Goal: Information Seeking & Learning: Learn about a topic

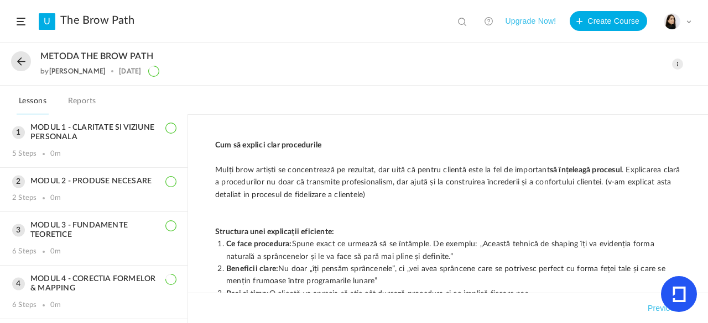
scroll to position [311, 0]
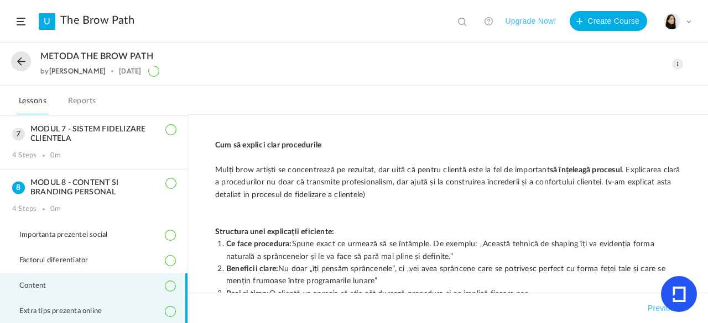
click at [132, 287] on li "Content" at bounding box center [93, 286] width 187 height 25
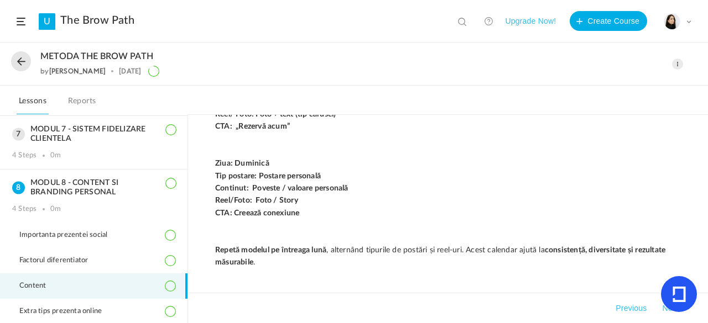
scroll to position [1208, 0]
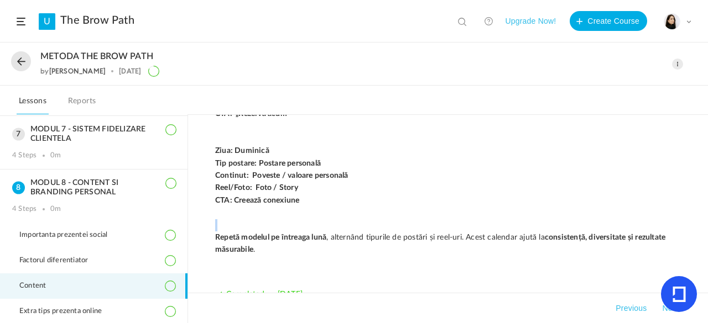
drag, startPoint x: 213, startPoint y: 237, endPoint x: 212, endPoint y: 229, distance: 7.4
click at [263, 222] on p at bounding box center [448, 226] width 466 height 12
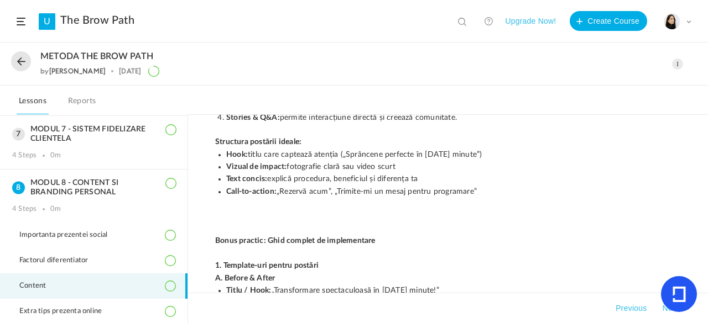
scroll to position [145, 0]
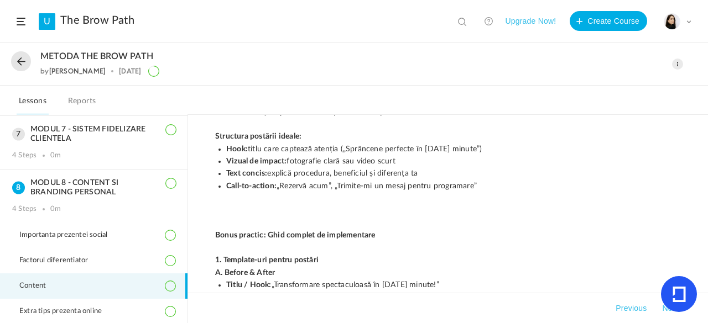
drag, startPoint x: 213, startPoint y: 134, endPoint x: 209, endPoint y: 139, distance: 6.7
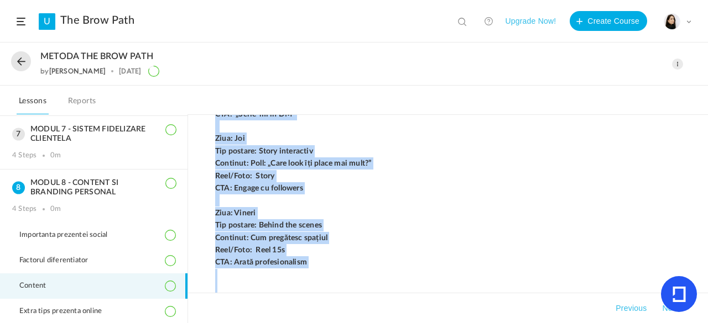
scroll to position [1057, 0]
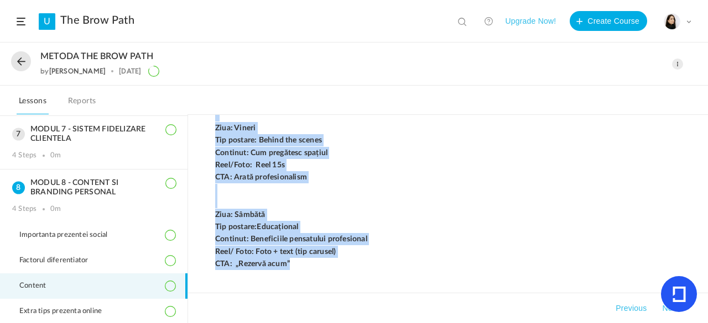
drag, startPoint x: 215, startPoint y: 181, endPoint x: 357, endPoint y: 253, distance: 159.5
click at [457, 245] on p "Continut: Beneficiile pensatului profesional" at bounding box center [448, 239] width 466 height 12
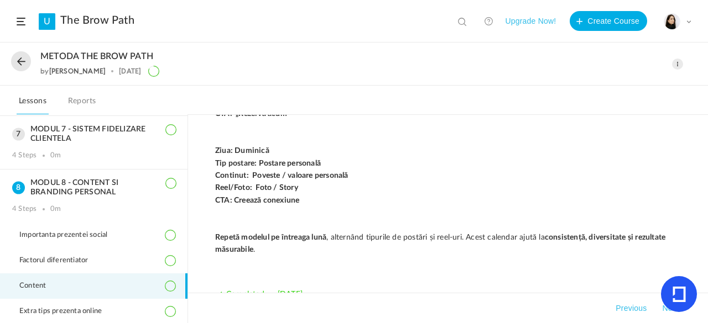
scroll to position [1210, 0]
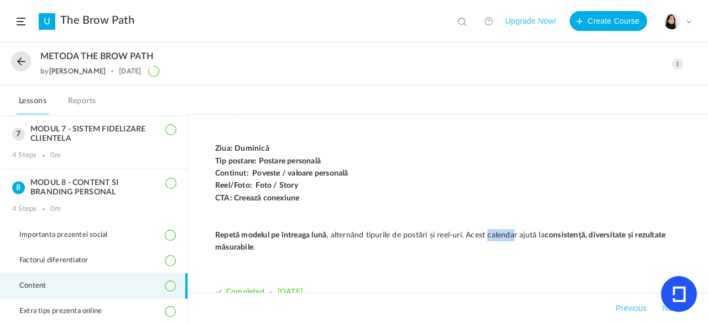
drag, startPoint x: 490, startPoint y: 232, endPoint x: 516, endPoint y: 237, distance: 26.9
click at [516, 237] on p "﻿ Repetă modelul pe întreaga lună , alternând tipurile de postări și reel-uri. …" at bounding box center [448, 241] width 466 height 25
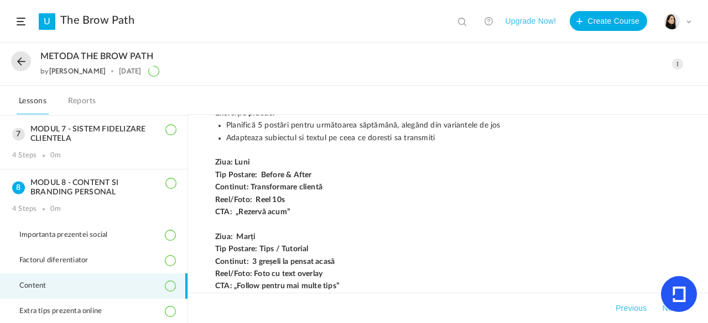
scroll to position [654, 0]
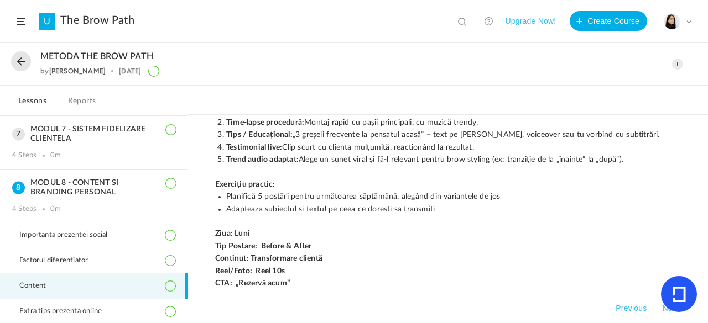
click at [676, 69] on div "Edit Delete Move to draft Remove Progress" at bounding box center [677, 64] width 11 height 11
click at [613, 88] on link "Edit" at bounding box center [630, 89] width 104 height 20
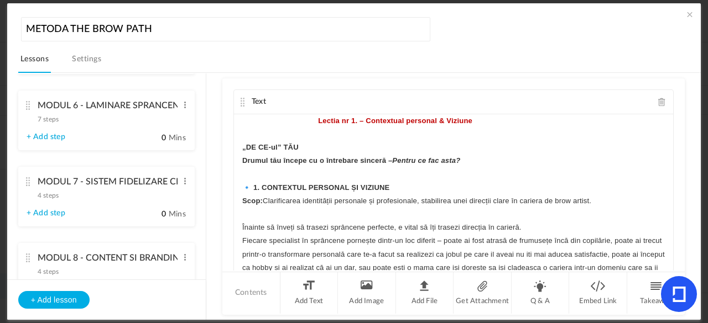
scroll to position [610, 0]
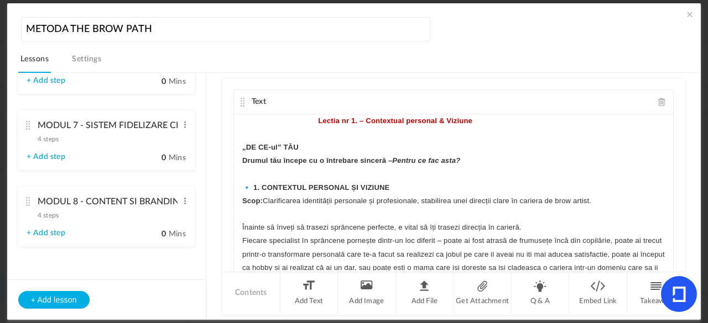
click at [33, 206] on div "MODUL 8 - CONTENT SI BRANDING PERSONAL 4 steps Edit Delete" at bounding box center [103, 205] width 152 height 29
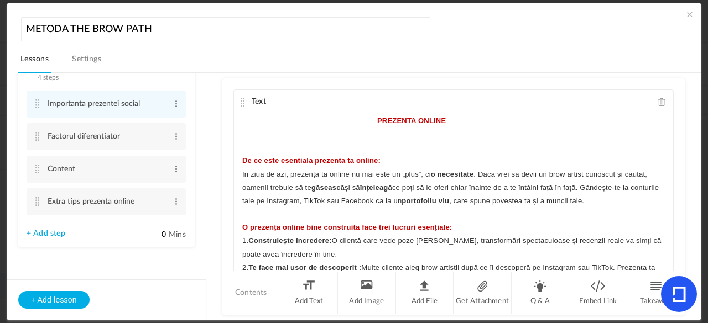
scroll to position [578, 0]
click at [36, 200] on cite at bounding box center [38, 201] width 8 height 9
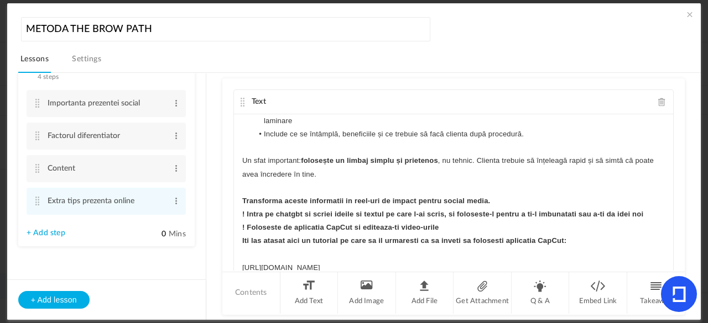
scroll to position [243, 0]
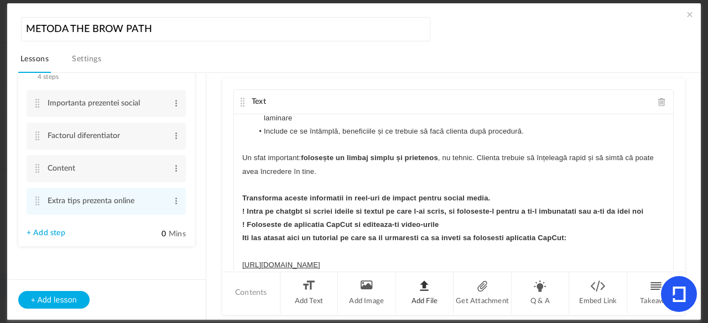
click at [414, 281] on li "Add File" at bounding box center [425, 293] width 58 height 41
drag, startPoint x: 664, startPoint y: 231, endPoint x: 666, endPoint y: 278, distance: 47.0
click at [666, 278] on div "Text Cum să explici clar procedurile Mulți brow artiști se concentrează pe rezu…" at bounding box center [453, 197] width 462 height 237
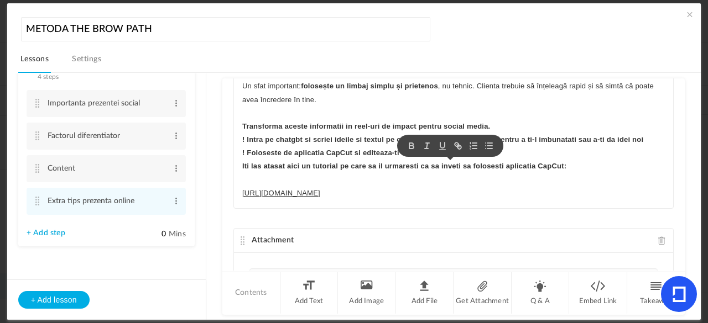
click at [658, 241] on span at bounding box center [662, 241] width 8 height 8
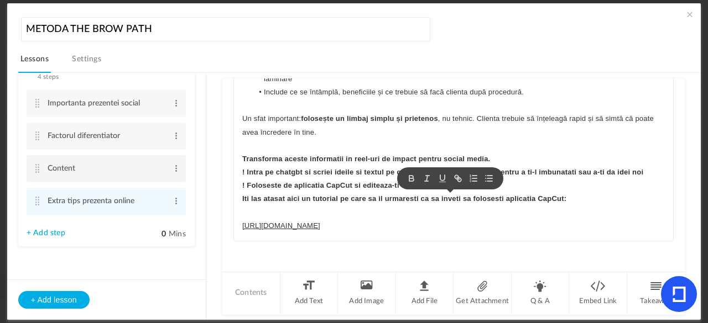
click at [39, 171] on cite at bounding box center [38, 168] width 8 height 9
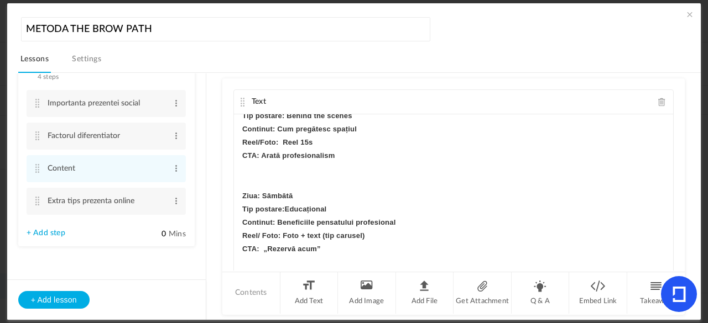
scroll to position [1161, 0]
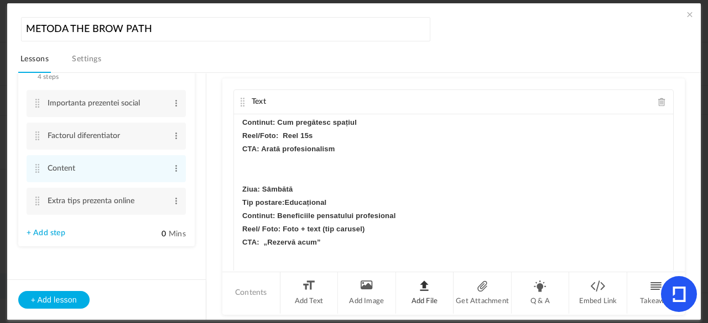
click at [413, 304] on li "Add File" at bounding box center [425, 293] width 58 height 41
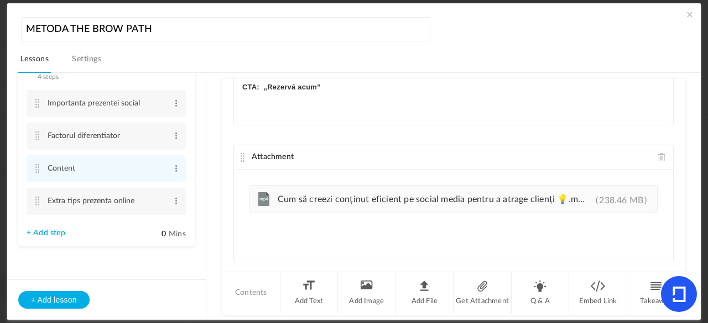
scroll to position [175, 0]
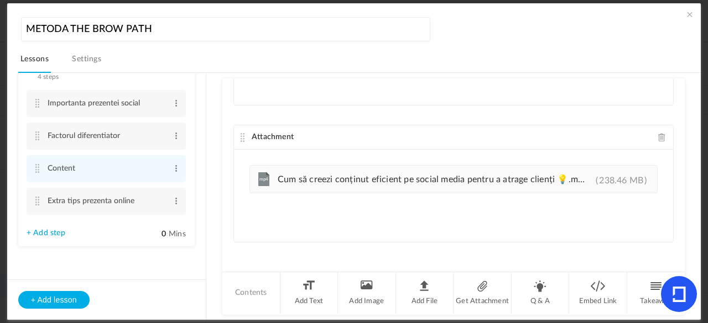
click at [240, 134] on cite at bounding box center [243, 137] width 8 height 9
click at [240, 135] on cite at bounding box center [243, 137] width 8 height 9
click at [239, 135] on cite at bounding box center [243, 137] width 8 height 9
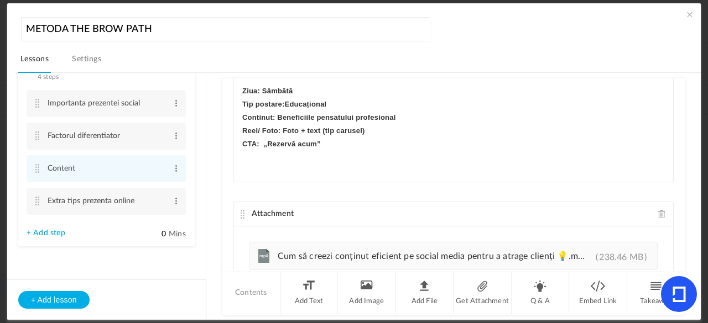
scroll to position [110, 0]
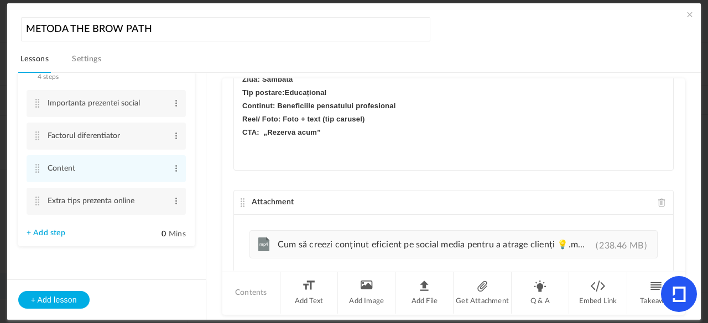
click at [684, 16] on span at bounding box center [689, 14] width 11 height 11
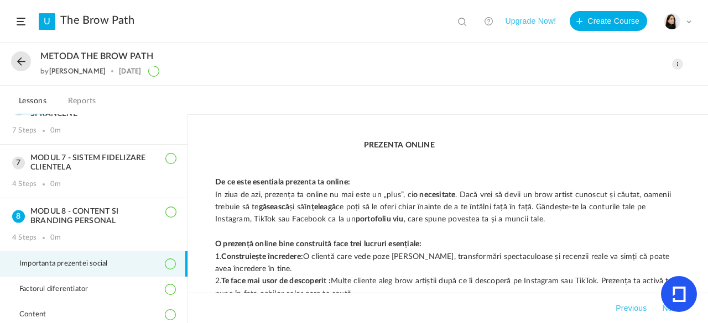
scroll to position [311, 0]
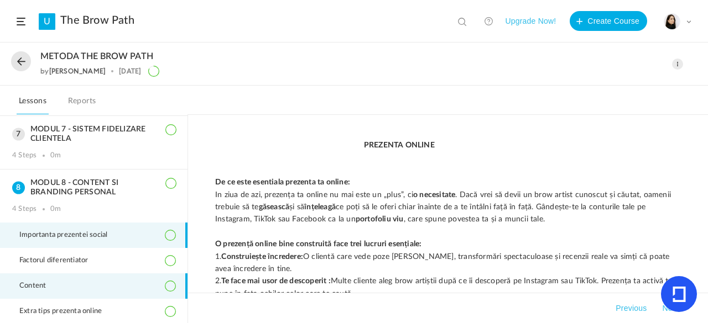
click at [133, 286] on li "Content" at bounding box center [93, 286] width 187 height 25
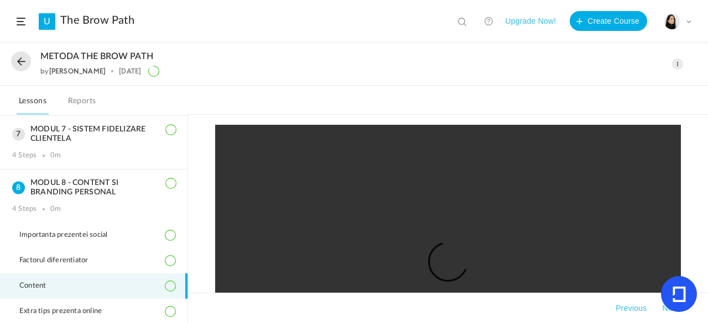
scroll to position [1433, 0]
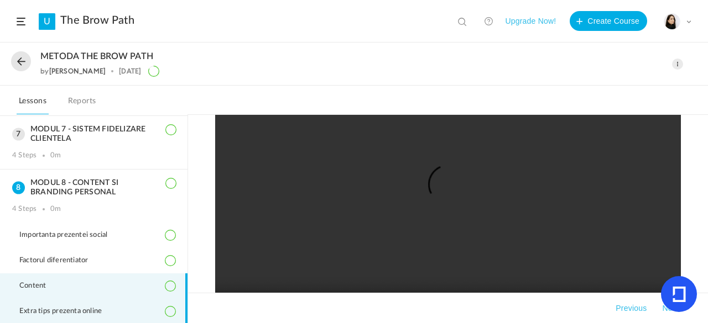
click at [72, 311] on span "Extra tips prezenta online" at bounding box center [67, 311] width 96 height 9
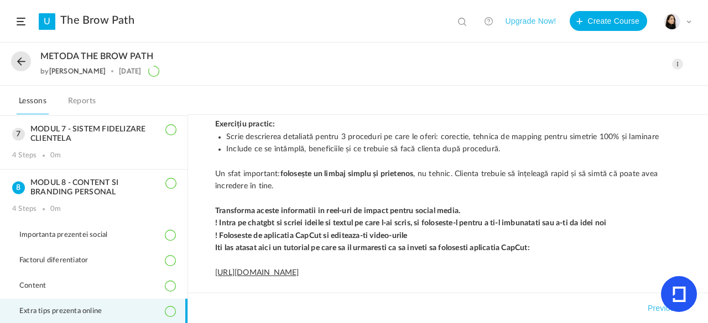
scroll to position [221, 0]
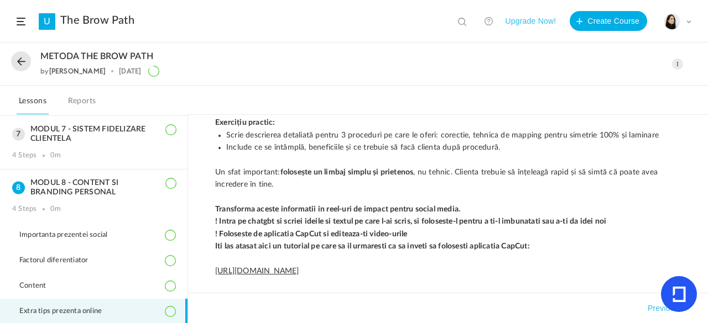
click at [680, 65] on span at bounding box center [677, 64] width 11 height 11
click at [609, 88] on link "Edit" at bounding box center [630, 89] width 104 height 20
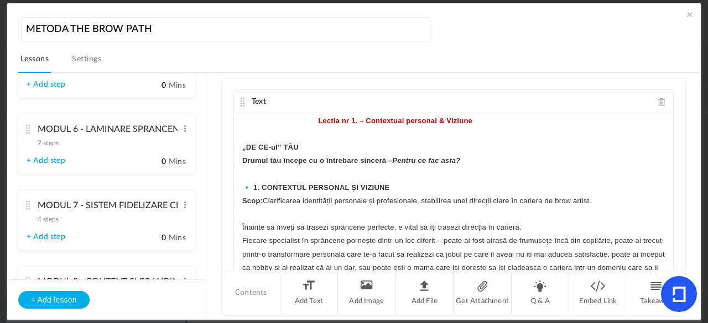
scroll to position [610, 0]
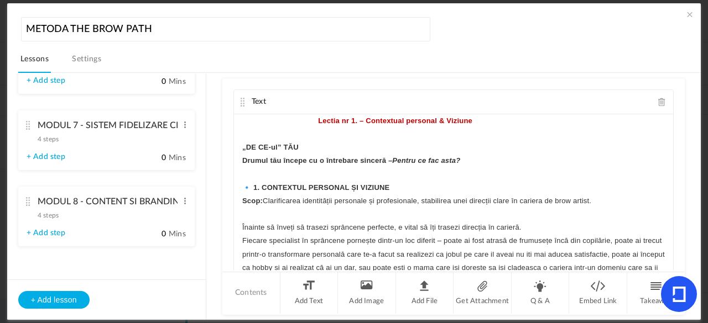
click at [28, 201] on cite at bounding box center [28, 201] width 8 height 9
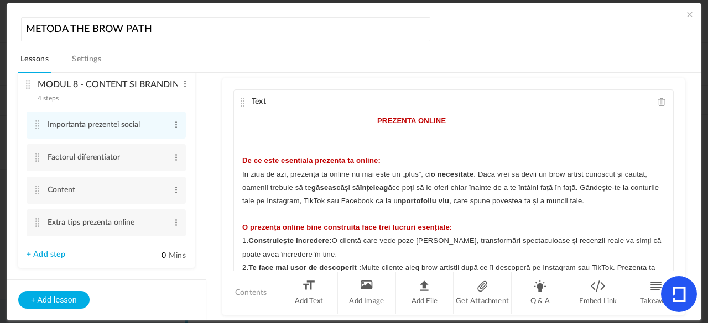
scroll to position [578, 0]
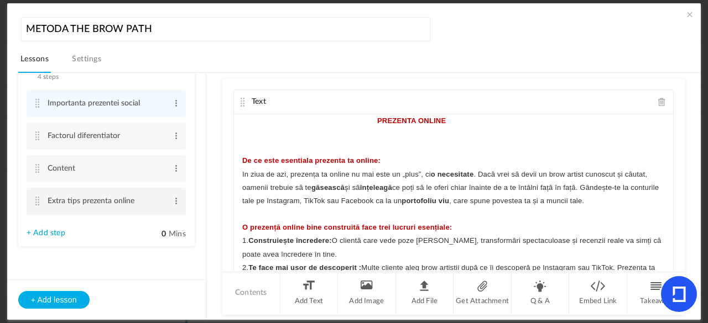
click at [36, 202] on cite at bounding box center [38, 201] width 8 height 9
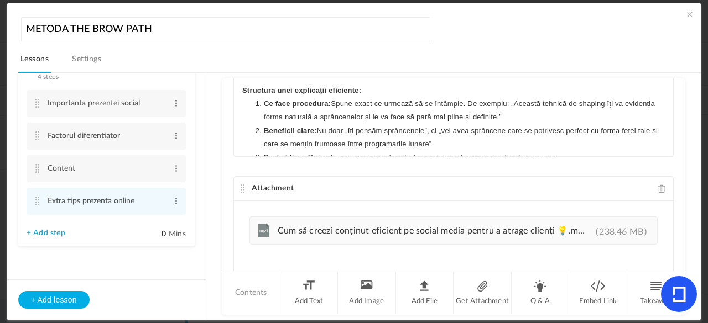
scroll to position [175, 0]
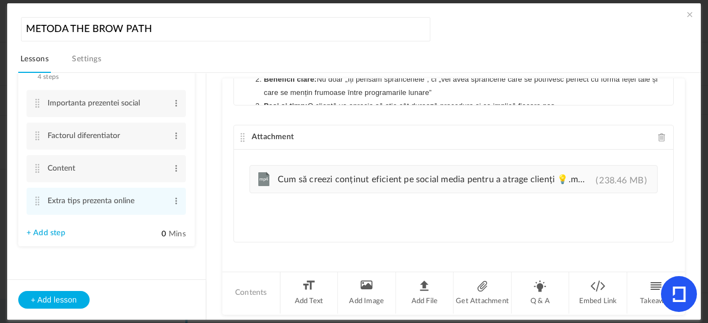
click at [658, 133] on span at bounding box center [662, 137] width 8 height 8
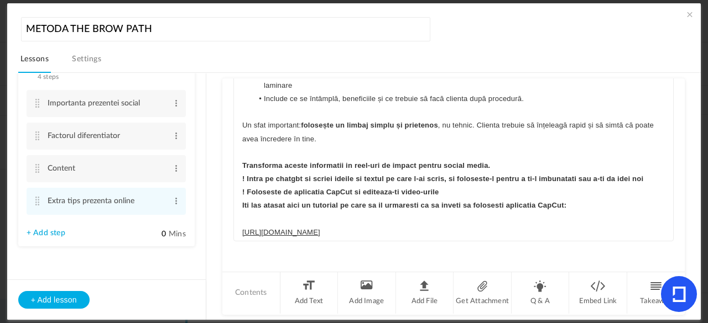
scroll to position [243, 0]
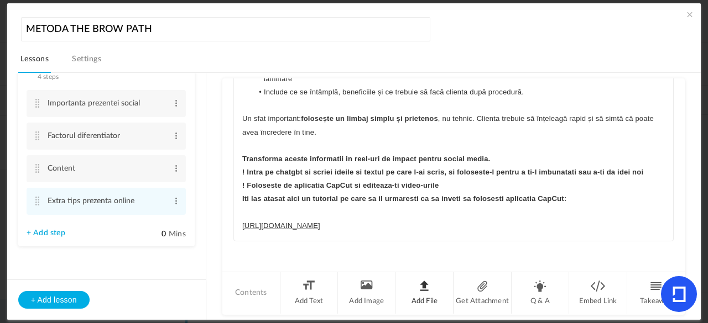
click at [435, 288] on li "Add File" at bounding box center [425, 293] width 58 height 41
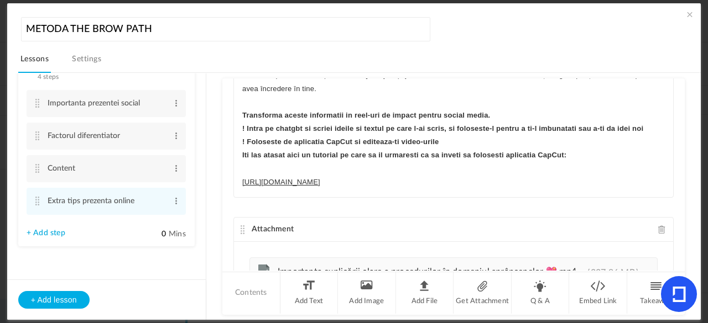
drag, startPoint x: 683, startPoint y: 156, endPoint x: 676, endPoint y: 223, distance: 66.7
click at [676, 223] on au-course-substep "Text Cum să explici clar procedurile Mulți brow artiști se concentrează pe rezu…" at bounding box center [454, 197] width 468 height 248
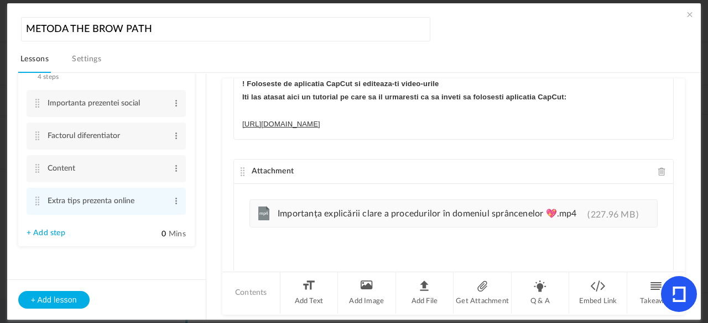
scroll to position [175, 0]
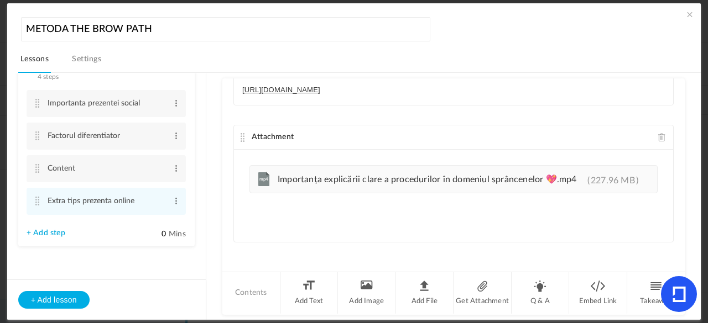
click at [239, 135] on cite at bounding box center [243, 137] width 8 height 9
click at [684, 14] on span at bounding box center [689, 14] width 11 height 11
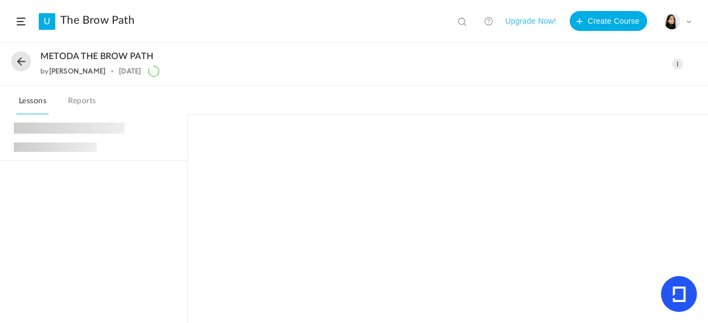
scroll to position [234, 0]
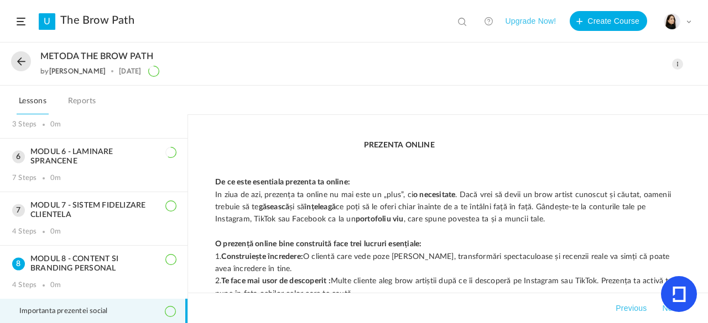
drag, startPoint x: 187, startPoint y: 223, endPoint x: 187, endPoint y: 243, distance: 19.9
click at [187, 243] on aside "MODUL 1 - CLARITATE SI VIZIUNE PERSONALA 5 Steps 0m MODUL 2 - PRODUSE NECESARE …" at bounding box center [94, 218] width 188 height 209
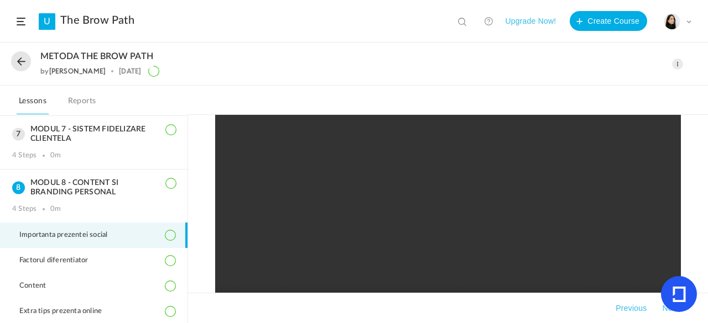
scroll to position [350, 0]
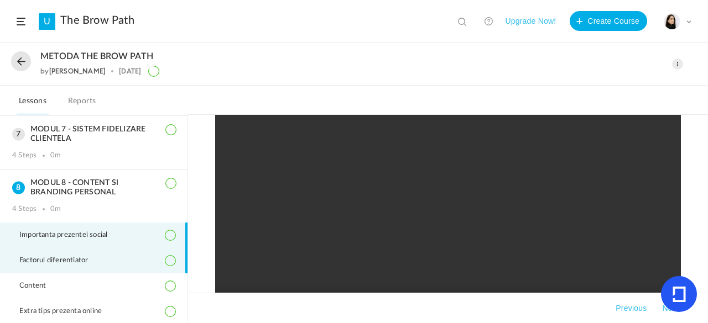
click at [123, 261] on li "Factorul diferentiator" at bounding box center [93, 260] width 187 height 25
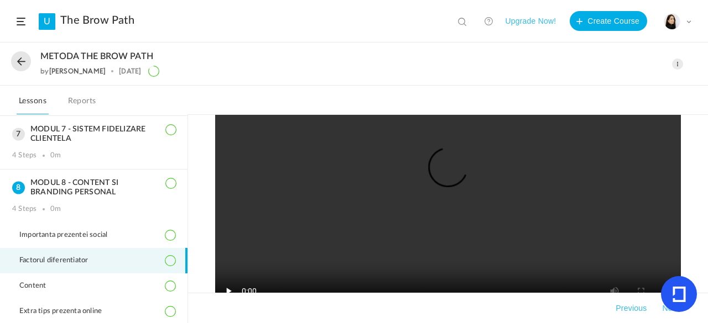
scroll to position [489, 0]
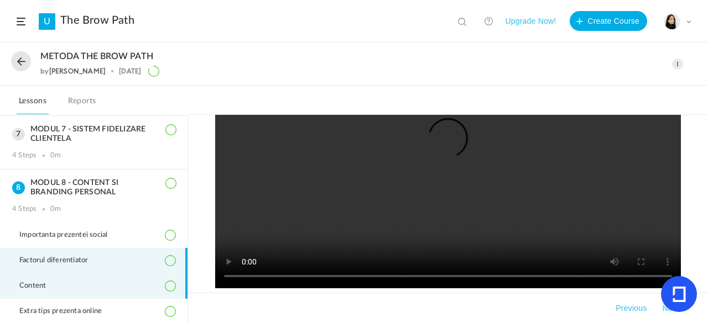
click at [96, 278] on li "Content" at bounding box center [93, 286] width 187 height 25
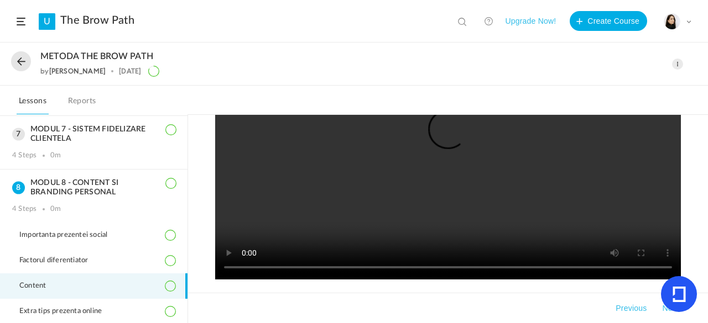
scroll to position [1497, 0]
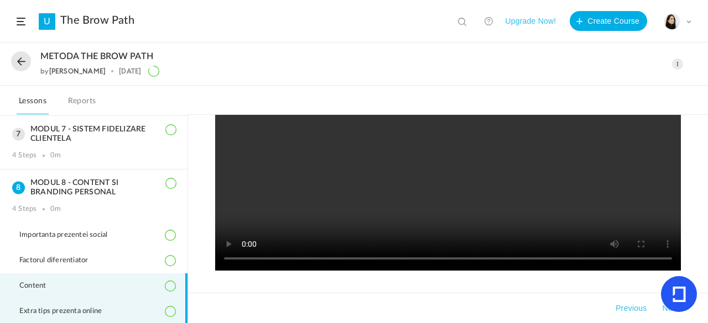
click at [131, 311] on li "Extra tips prezenta online" at bounding box center [93, 311] width 187 height 25
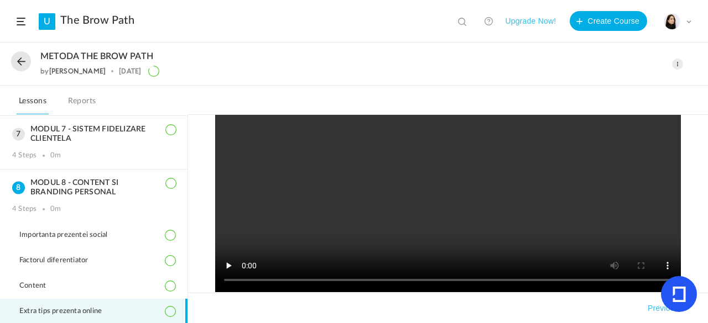
scroll to position [511, 0]
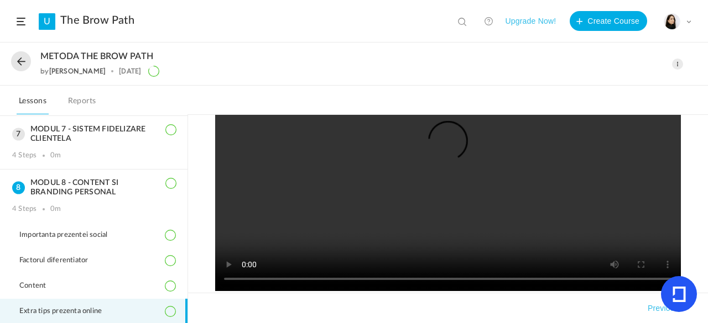
click at [448, 231] on video at bounding box center [448, 148] width 466 height 288
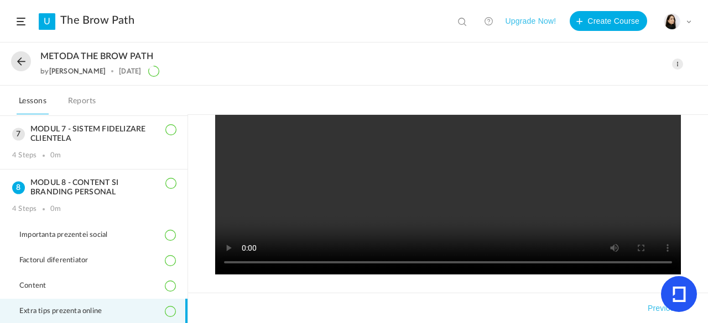
scroll to position [529, 0]
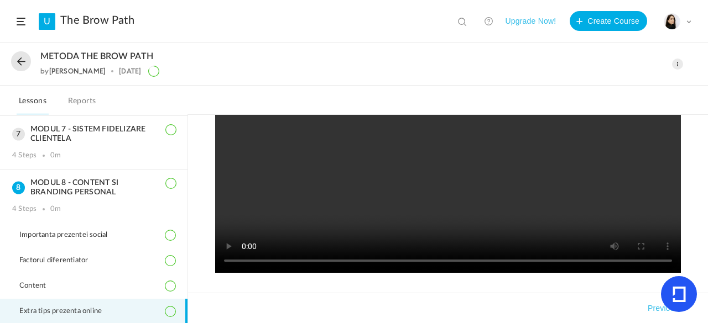
click at [330, 166] on video at bounding box center [448, 130] width 466 height 288
drag, startPoint x: 188, startPoint y: 250, endPoint x: 188, endPoint y: 243, distance: 7.2
click at [188, 243] on div "Cum să explici clar procedurile Mulți brow artiști se concentrează pe rezultat,…" at bounding box center [448, 219] width 520 height 209
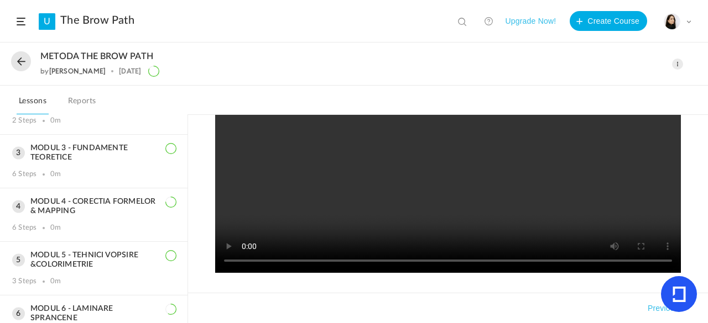
scroll to position [46, 0]
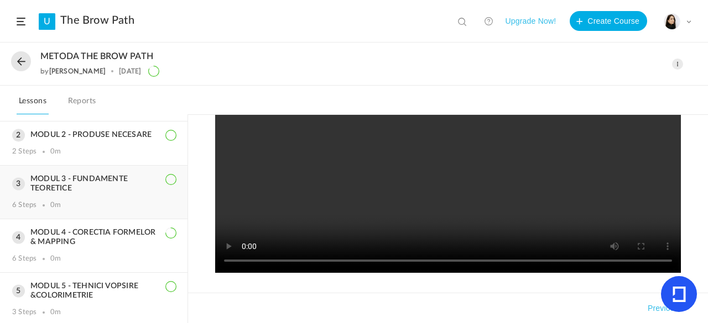
click at [140, 178] on h3 "MODUL 3 - FUNDAMENTE TEORETICE" at bounding box center [93, 184] width 163 height 19
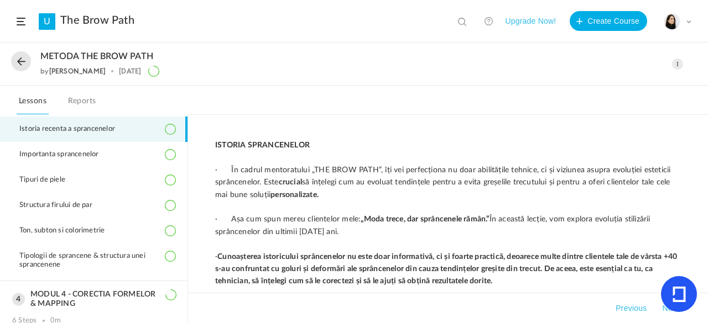
scroll to position [155, 0]
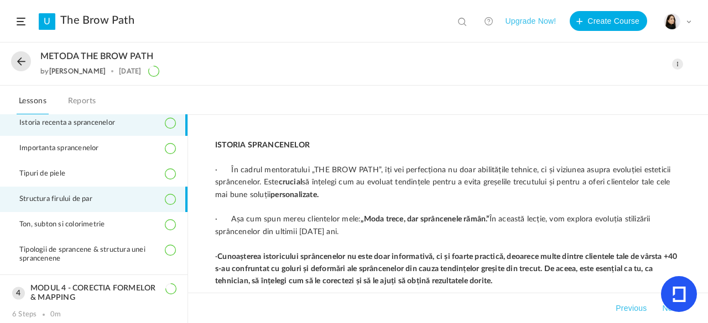
click at [97, 201] on span "Structura firului de par" at bounding box center [62, 199] width 87 height 9
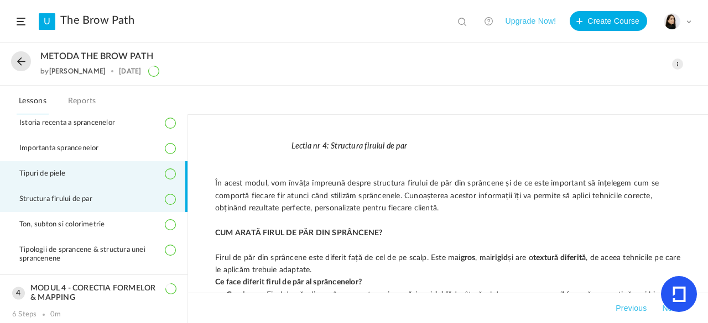
click at [158, 174] on li "Tipuri de piele" at bounding box center [93, 173] width 187 height 25
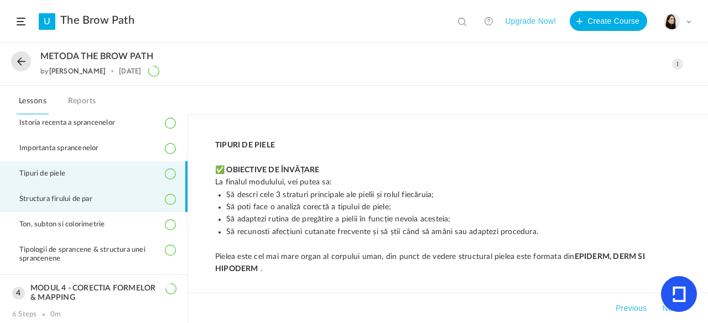
click at [133, 206] on li "Structura firului de par" at bounding box center [93, 199] width 187 height 25
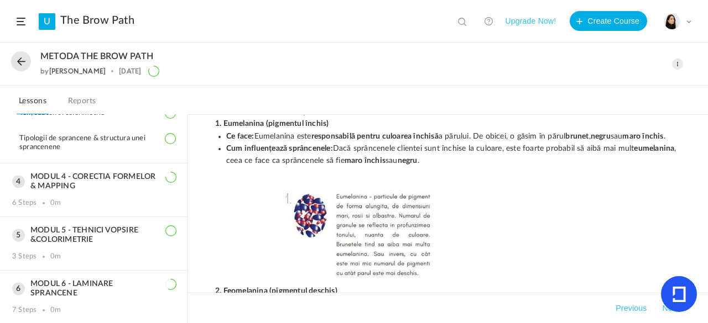
scroll to position [275, 0]
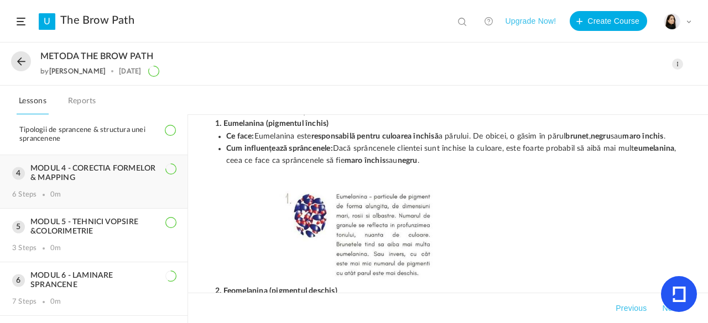
click at [128, 171] on h3 "MODUL 4 - CORECTIA FORMELOR & MAPPING" at bounding box center [93, 173] width 163 height 19
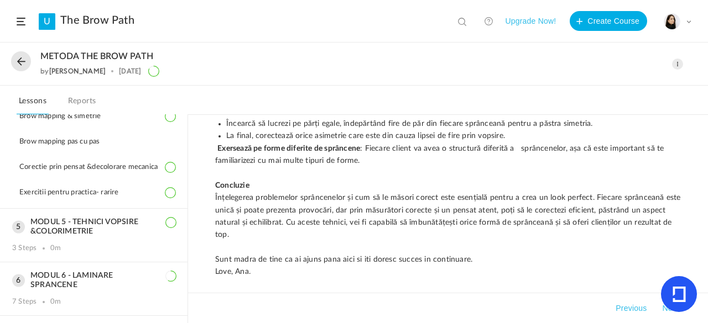
scroll to position [2053, 0]
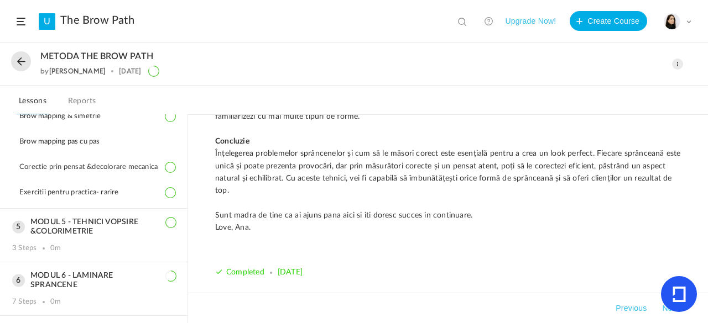
drag, startPoint x: 184, startPoint y: 206, endPoint x: 189, endPoint y: 214, distance: 9.5
click at [189, 214] on main "MODUL 1 - CLARITATE SI VIZIUNE PERSONALA 5 Steps 0m MODUL 2 - PRODUSE NECESARE …" at bounding box center [354, 219] width 708 height 209
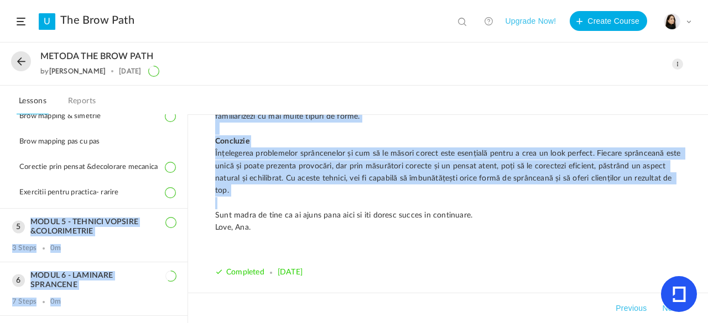
click at [189, 214] on div "Lectia nr 1 – Identificarea problemelor & masurarea sprancenelor Ca sa putem co…" at bounding box center [448, 219] width 520 height 209
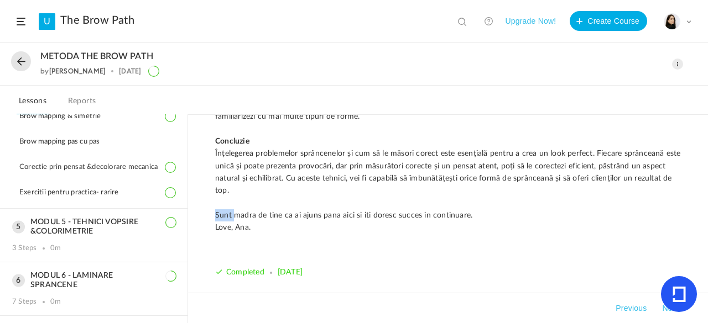
click at [189, 214] on div "Lectia nr 1 – Identificarea problemelor & masurarea sprancenelor Ca sa putem co…" at bounding box center [448, 219] width 520 height 209
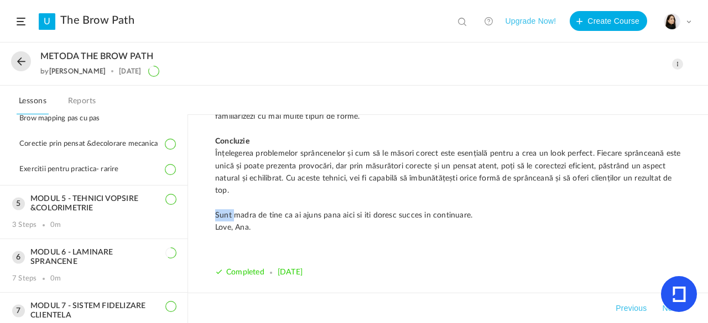
scroll to position [300, 0]
click at [122, 212] on h3 "MODUL 5 - TEHNICI VOPSIRE &COLORIMETRIE" at bounding box center [93, 202] width 163 height 19
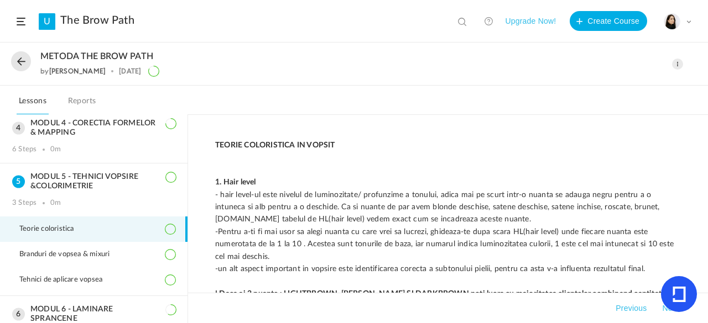
scroll to position [156, 0]
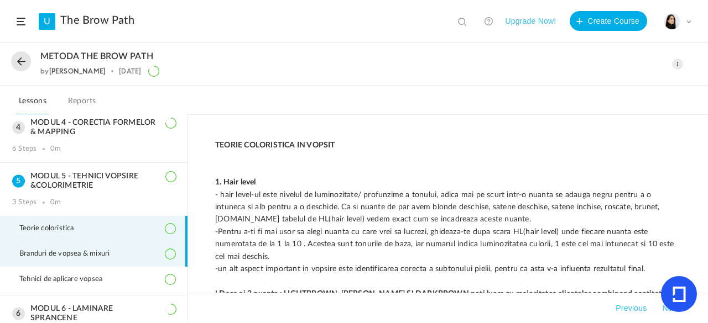
click at [118, 253] on span "Branduri de vopsea & mixuri" at bounding box center [71, 254] width 104 height 9
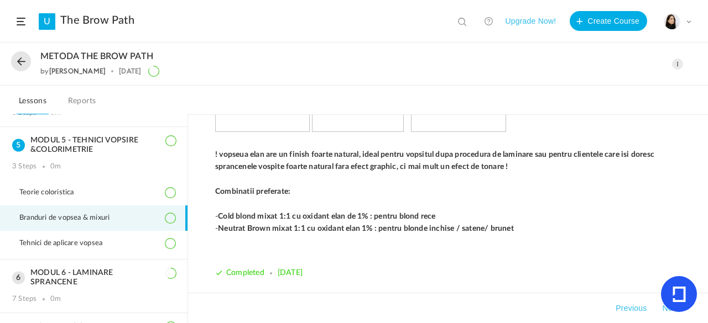
scroll to position [195, 0]
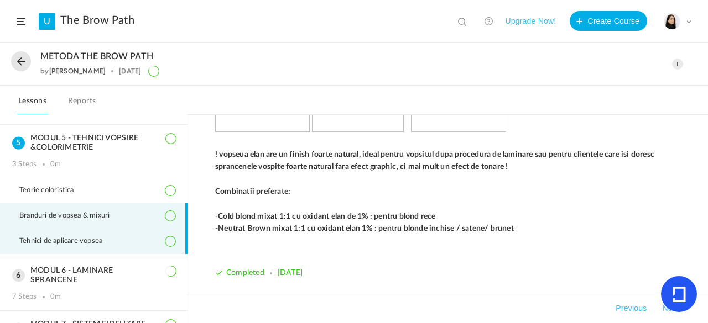
click at [111, 234] on li "Tehnici de aplicare vopsea" at bounding box center [93, 241] width 187 height 25
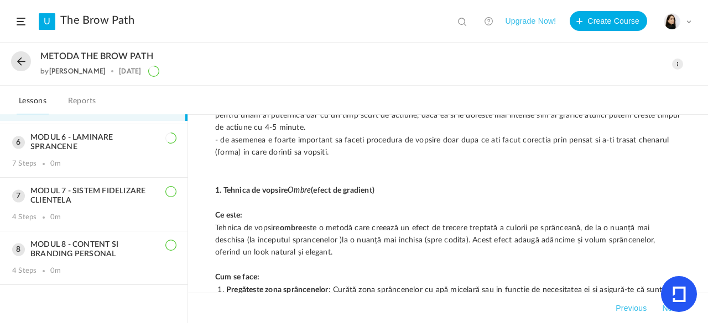
scroll to position [314, 0]
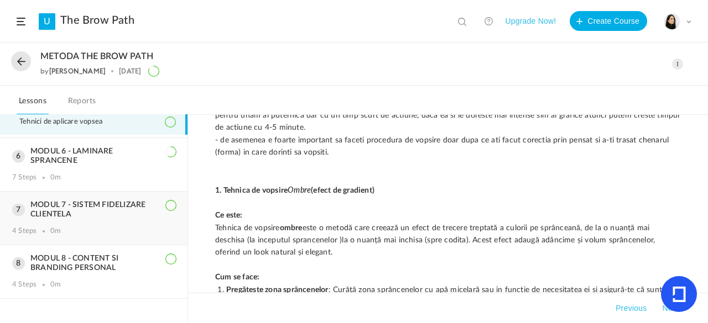
click at [123, 206] on h3 "MODUL 7 - SISTEM FIDELIZARE CLIENTELA" at bounding box center [93, 210] width 163 height 19
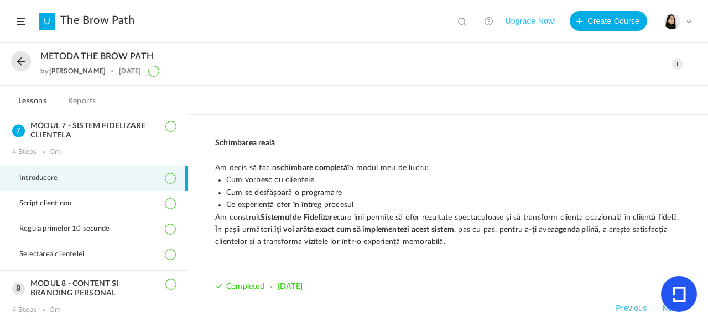
scroll to position [685, 0]
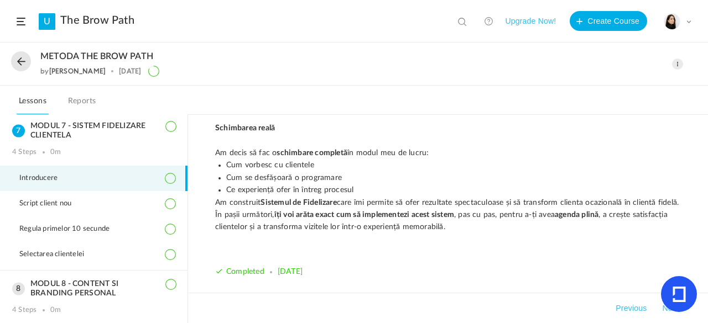
click at [680, 61] on span at bounding box center [677, 64] width 11 height 11
click at [622, 91] on link "Edit" at bounding box center [630, 89] width 104 height 20
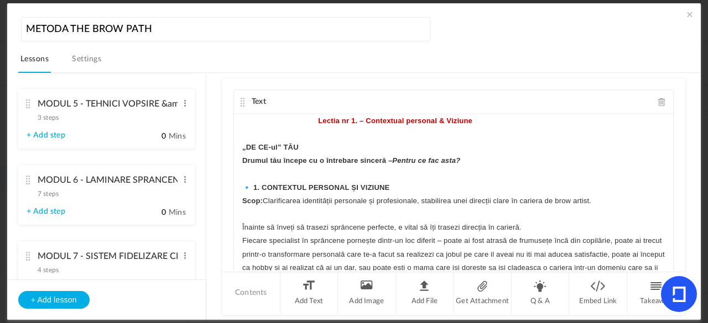
scroll to position [504, 0]
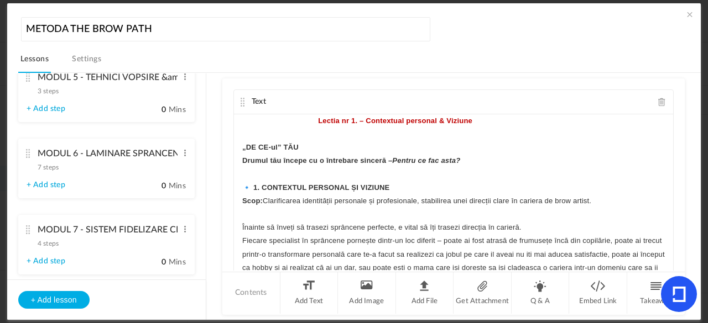
click at [30, 233] on cite at bounding box center [28, 230] width 8 height 9
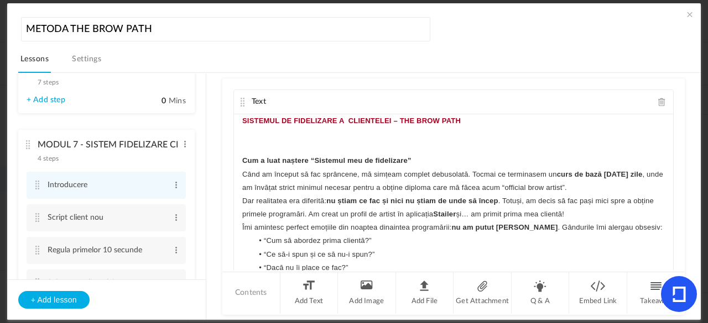
scroll to position [426, 0]
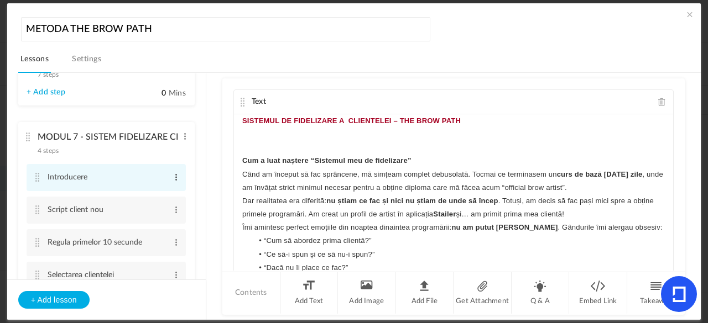
click at [173, 179] on span at bounding box center [176, 177] width 8 height 11
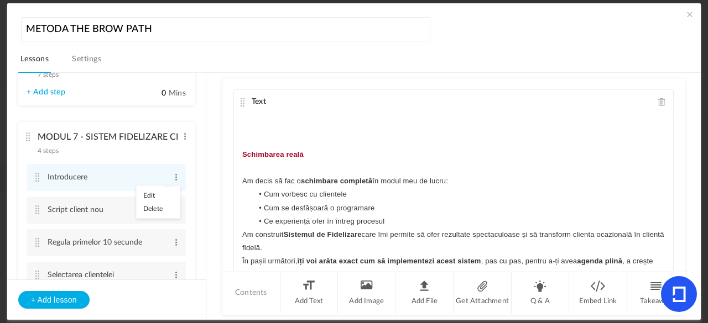
scroll to position [688, 0]
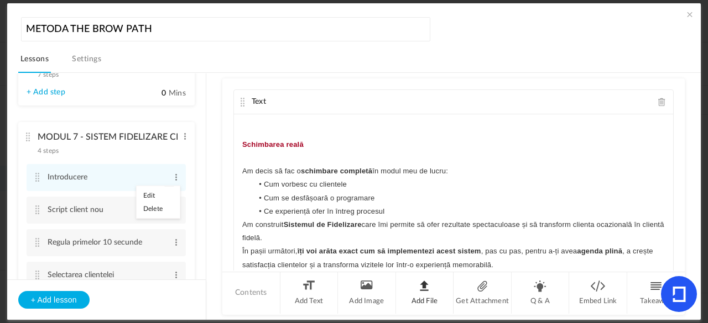
click at [414, 293] on li "Add File" at bounding box center [425, 293] width 58 height 41
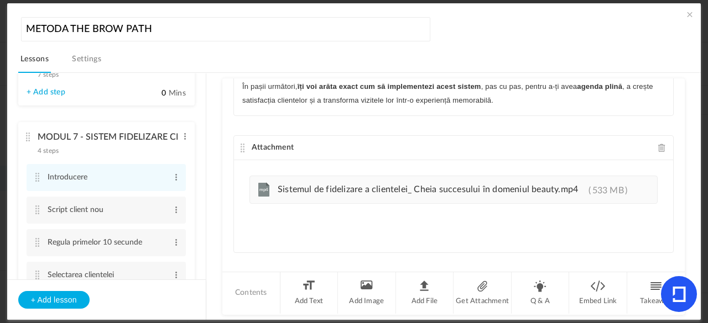
scroll to position [175, 0]
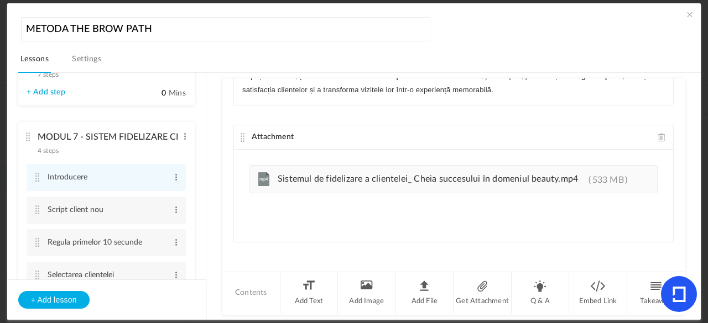
click at [242, 138] on cite at bounding box center [243, 137] width 8 height 9
click at [240, 138] on cite at bounding box center [243, 137] width 8 height 9
click at [241, 137] on cite at bounding box center [243, 137] width 8 height 9
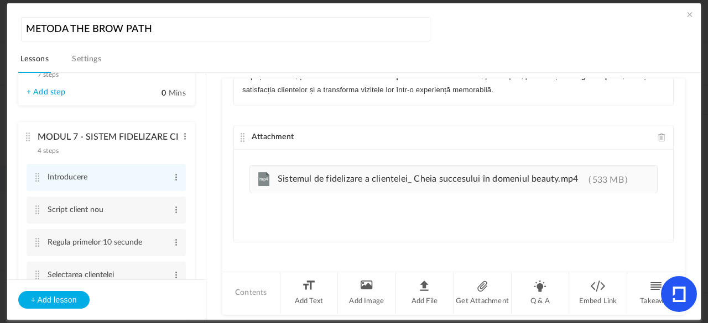
click at [241, 137] on cite at bounding box center [243, 137] width 8 height 9
click at [686, 12] on span at bounding box center [689, 14] width 11 height 11
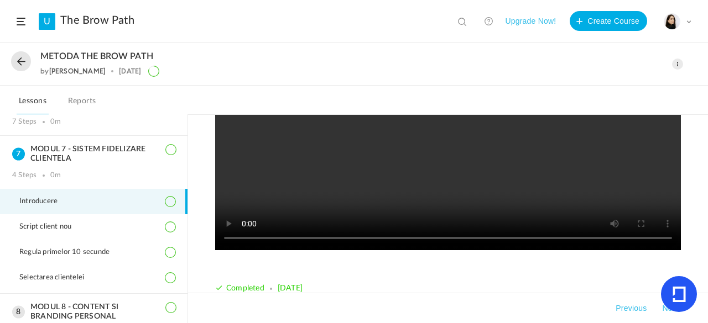
scroll to position [294, 0]
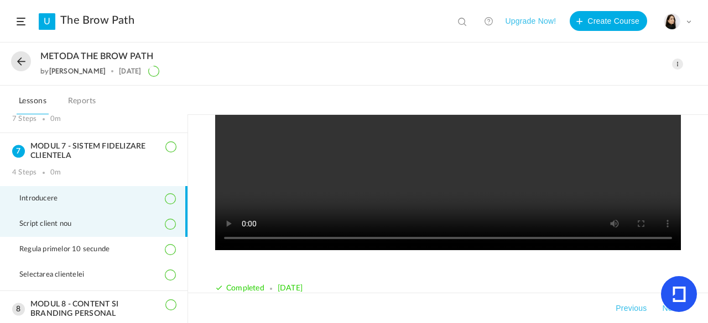
click at [159, 220] on li "Script client nou" at bounding box center [93, 224] width 187 height 25
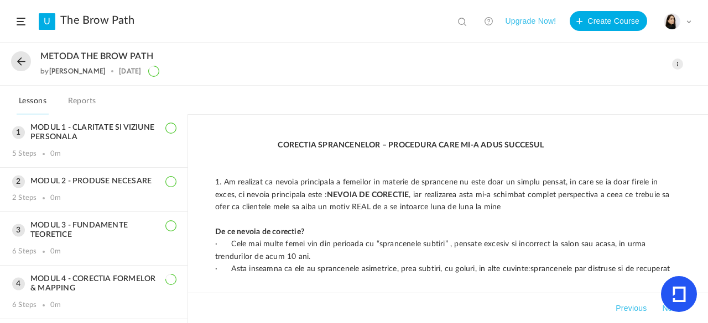
scroll to position [311, 0]
